Goal: Task Accomplishment & Management: Manage account settings

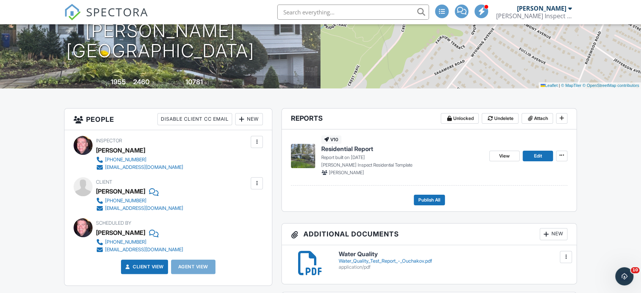
scroll to position [114, 0]
click at [334, 153] on div "v10 Residential Report Report built on 09/26/2025 Ken Inspect Residential Templ…" at bounding box center [402, 156] width 162 height 40
click at [334, 154] on p "Report built on 09/26/2025" at bounding box center [402, 157] width 162 height 7
click at [308, 153] on img at bounding box center [303, 156] width 24 height 24
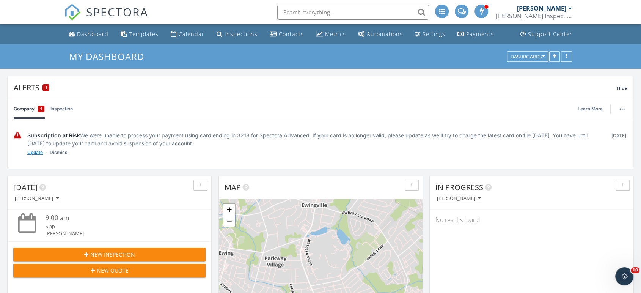
click at [38, 153] on link "Update" at bounding box center [35, 153] width 16 height 8
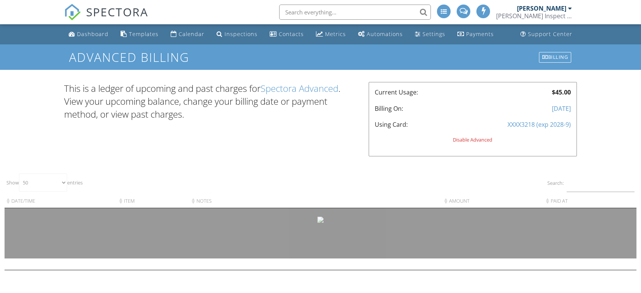
select select "50"
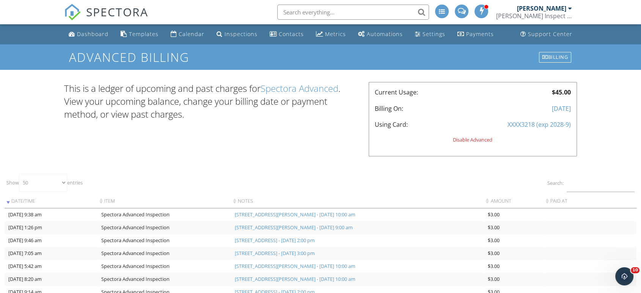
click at [535, 124] on div "XXXX3218 (exp 2028-9)" at bounding box center [515, 124] width 111 height 8
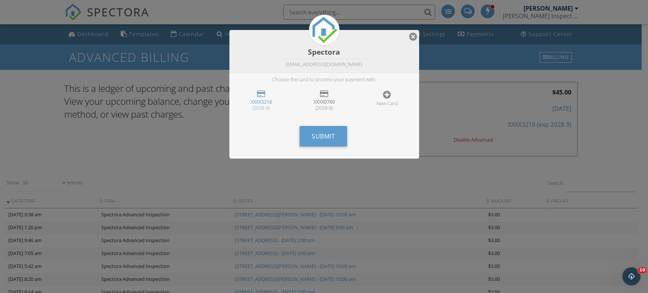
click at [323, 102] on div "XXXX0760" at bounding box center [324, 102] width 48 height 6
click at [326, 139] on span "Submit" at bounding box center [323, 136] width 23 height 8
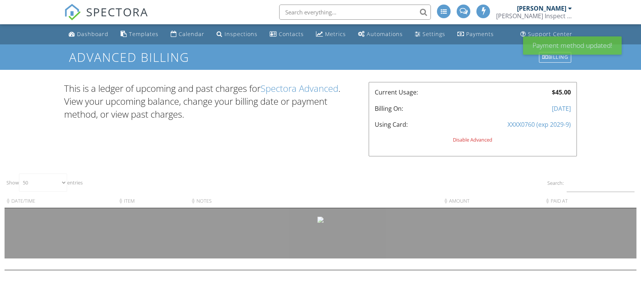
select select "50"
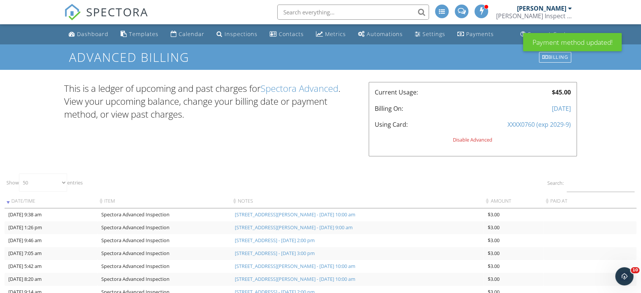
click at [469, 140] on div "Disable Advanced" at bounding box center [473, 140] width 196 height 6
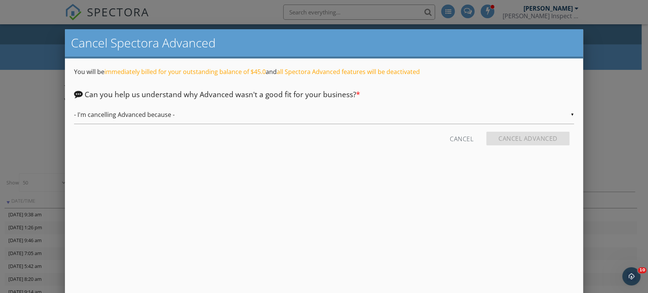
click at [200, 114] on input "- I'm cancelling Advanced because -" at bounding box center [324, 115] width 500 height 19
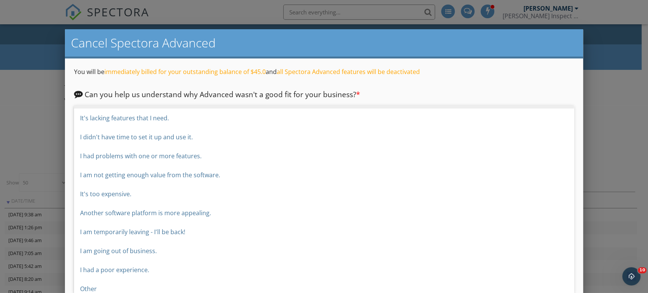
scroll to position [20, 0]
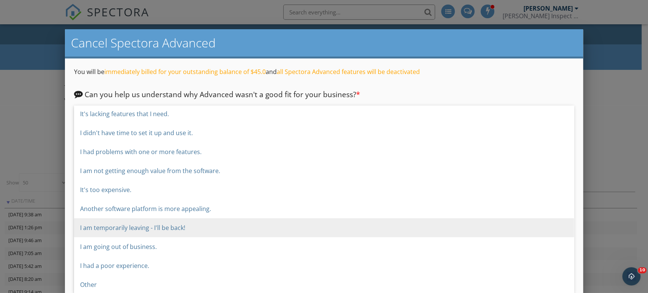
click at [157, 228] on span "I am temporarily leaving - I'll be back!" at bounding box center [324, 227] width 500 height 19
type input "I am temporarily leaving - I'll be back!"
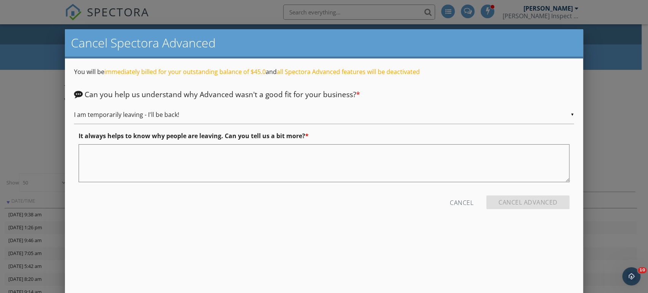
click at [128, 153] on textarea at bounding box center [324, 163] width 491 height 38
drag, startPoint x: 308, startPoint y: 153, endPoint x: 120, endPoint y: 149, distance: 187.9
click at [120, 149] on textarea "still seeing if its valuble" at bounding box center [324, 163] width 491 height 38
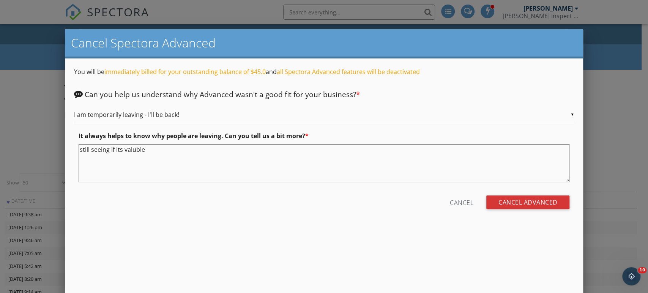
click at [116, 148] on textarea "still seeing if its valuble" at bounding box center [324, 163] width 491 height 38
type textarea "still seeing if it's valuable to me"
click at [538, 197] on input "Cancel Advanced" at bounding box center [528, 202] width 84 height 14
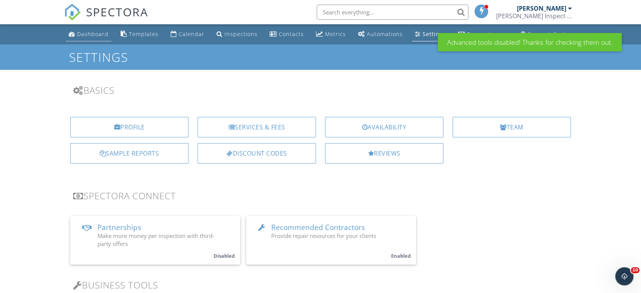
click at [87, 35] on div "Dashboard" at bounding box center [93, 33] width 32 height 7
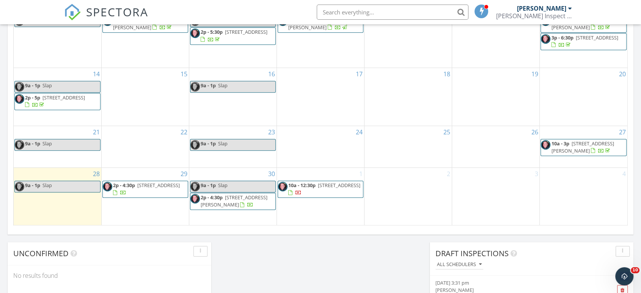
scroll to position [472, 0]
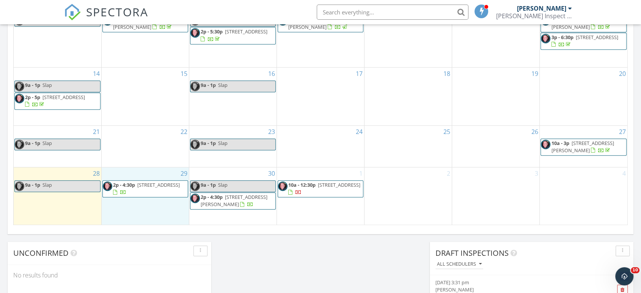
click at [152, 209] on div "29 2p - 4:30p [STREET_ADDRESS]" at bounding box center [145, 196] width 87 height 58
click at [147, 185] on link "Event" at bounding box center [143, 190] width 39 height 12
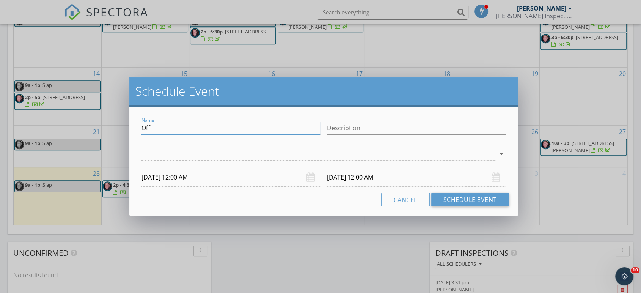
click at [156, 125] on input "Off" at bounding box center [231, 128] width 179 height 13
type input "O"
type input "Slap"
click at [146, 156] on div at bounding box center [319, 154] width 354 height 13
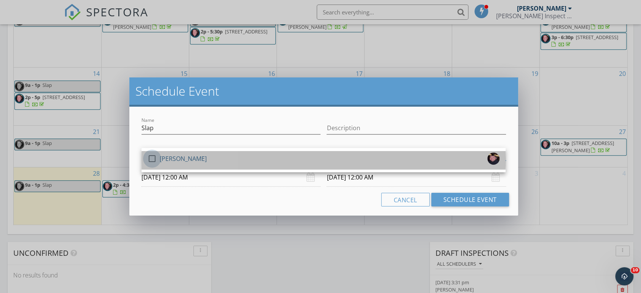
click at [150, 158] on div at bounding box center [152, 158] width 13 height 13
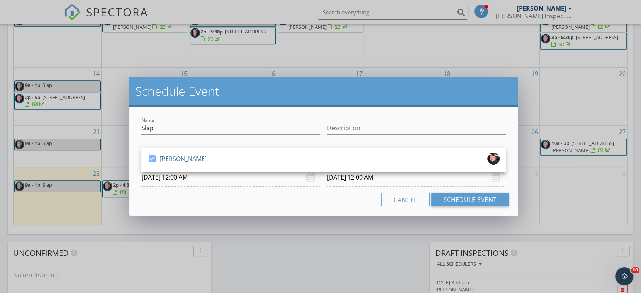
click at [200, 180] on input "[DATE] 12:00 AM" at bounding box center [231, 177] width 179 height 19
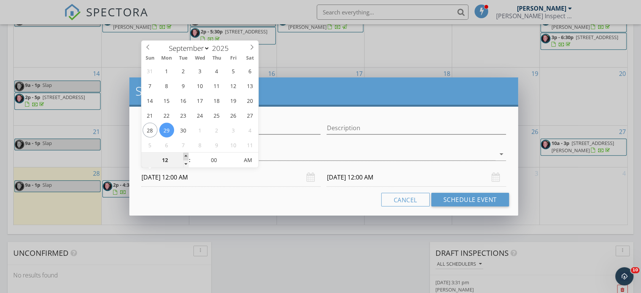
type input "01"
type input "[DATE] 1:00 AM"
click at [185, 159] on span at bounding box center [185, 157] width 5 height 8
type input "02"
type input "[DATE] 2:00 AM"
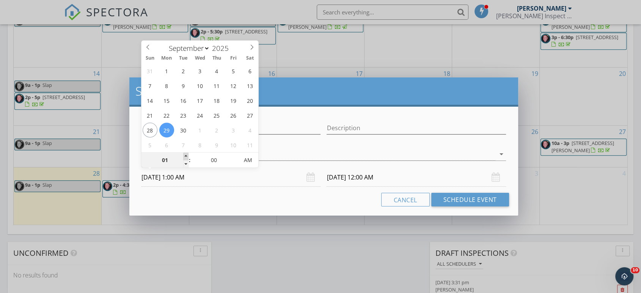
type input "[DATE] 1:00 AM"
click at [185, 159] on span at bounding box center [185, 157] width 5 height 8
type input "03"
type input "[DATE] 3:00 AM"
click at [185, 159] on span at bounding box center [185, 157] width 5 height 8
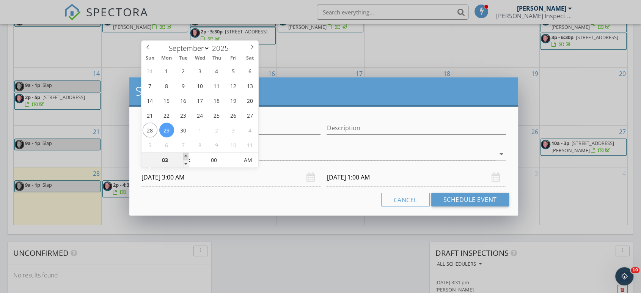
type input "[DATE] 3:00 AM"
type input "04"
type input "[DATE] 4:00 AM"
click at [185, 159] on span at bounding box center [185, 157] width 5 height 8
type input "[DATE] 4:00 AM"
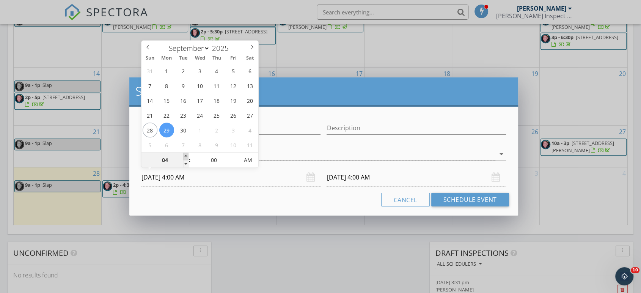
type input "05"
type input "[DATE] 5:00 AM"
click at [185, 159] on span at bounding box center [185, 157] width 5 height 8
type input "06"
type input "[DATE] 6:00 AM"
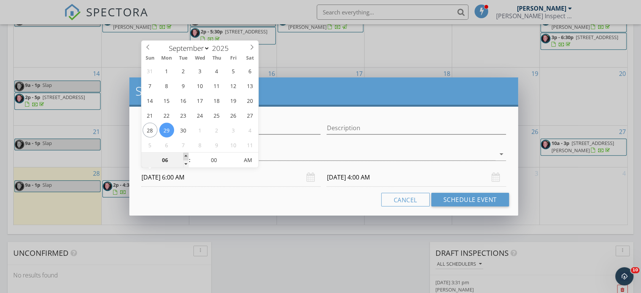
click at [185, 159] on span at bounding box center [185, 157] width 5 height 8
type input "07"
type input "[DATE] 7:00 AM"
click at [185, 159] on span at bounding box center [185, 157] width 5 height 8
type input "08"
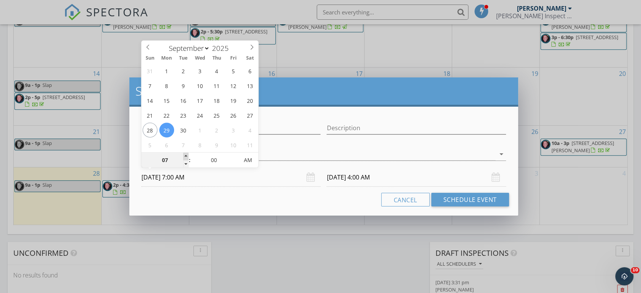
type input "[DATE] 8:00 AM"
click at [185, 159] on span at bounding box center [185, 157] width 5 height 8
type input "09"
type input "[DATE] 9:00 AM"
click at [185, 159] on span at bounding box center [185, 157] width 5 height 8
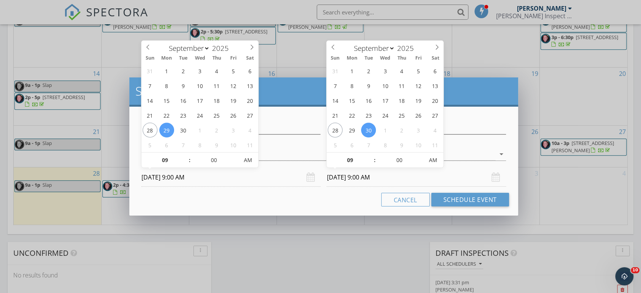
click at [340, 178] on input "[DATE] 9:00 AM" at bounding box center [416, 177] width 179 height 19
type input "[DATE] 9:00 AM"
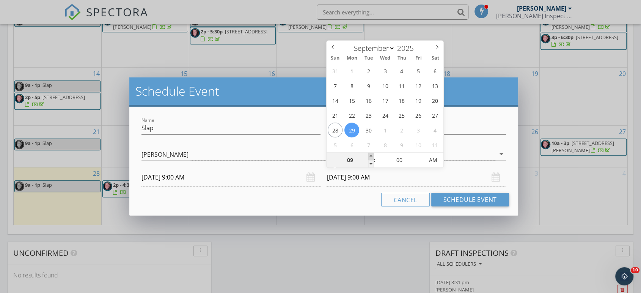
type input "10"
type input "[DATE] 10:00 AM"
click at [369, 155] on span at bounding box center [371, 157] width 5 height 8
type input "11"
type input "[DATE] 11:00 AM"
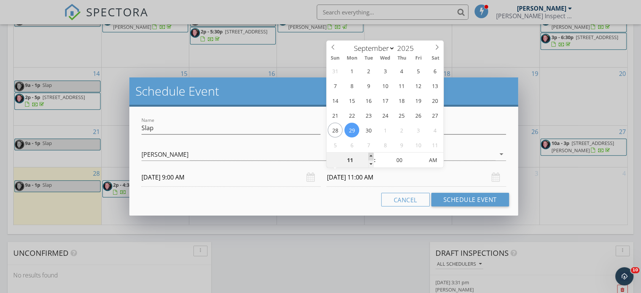
click at [369, 155] on span at bounding box center [371, 157] width 5 height 8
type input "12"
type input "[DATE] 12:00 PM"
click at [369, 155] on span at bounding box center [371, 157] width 5 height 8
type input "01"
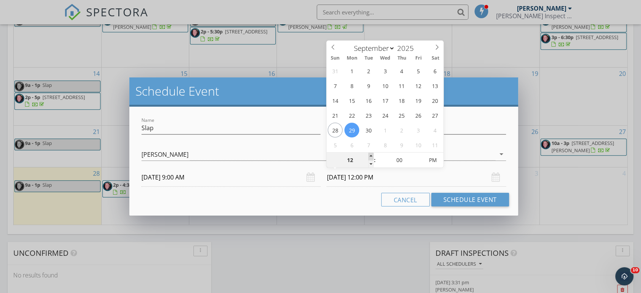
type input "[DATE] 1:00 PM"
click at [369, 155] on span at bounding box center [371, 157] width 5 height 8
click at [452, 198] on button "Schedule Event" at bounding box center [471, 200] width 78 height 14
